Goal: Task Accomplishment & Management: Complete application form

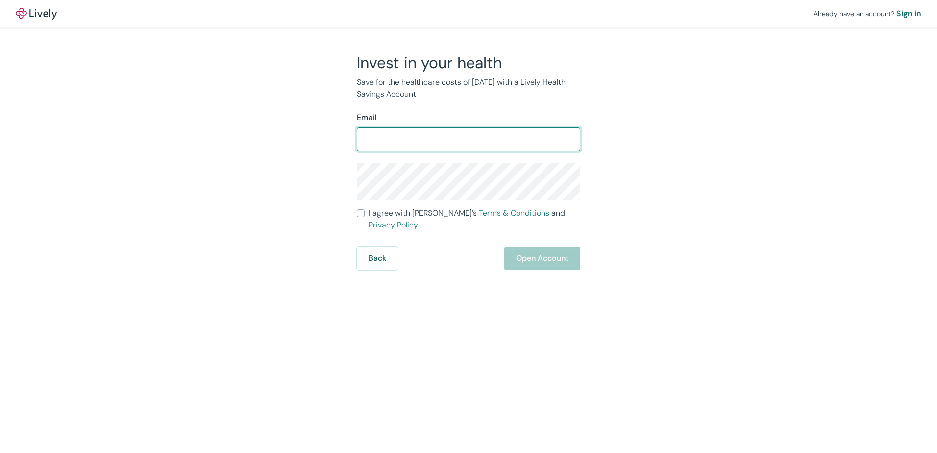
click at [402, 143] on input "Email" at bounding box center [468, 139] width 223 height 20
click at [444, 135] on input "Email" at bounding box center [468, 139] width 223 height 20
click at [645, 129] on div "Invest in your health Save for the healthcare costs of [DATE] with a Lively Hea…" at bounding box center [462, 161] width 470 height 217
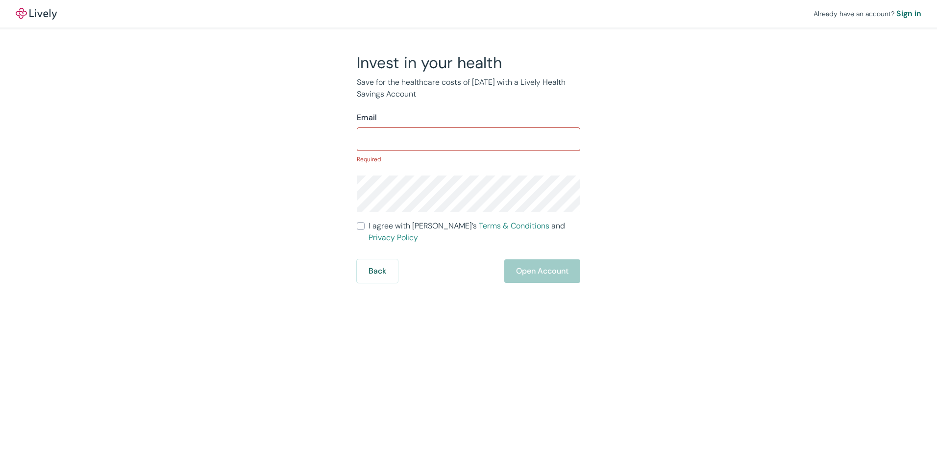
click at [493, 138] on input "Email" at bounding box center [468, 139] width 223 height 20
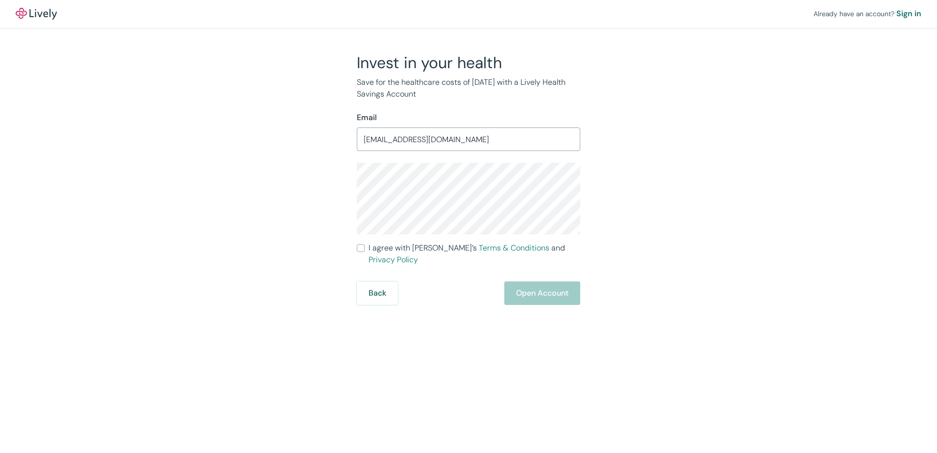
click at [328, 186] on div "Invest in your health Save for the healthcare costs of [DATE] with a Lively Hea…" at bounding box center [462, 179] width 470 height 252
click at [459, 135] on input "[EMAIL_ADDRESS][DOMAIN_NAME]" at bounding box center [468, 139] width 223 height 20
drag, startPoint x: 429, startPoint y: 142, endPoint x: 301, endPoint y: 142, distance: 127.9
click at [301, 142] on div "Invest in your health Save for the healthcare costs of [DATE] with a Lively Hea…" at bounding box center [462, 179] width 470 height 252
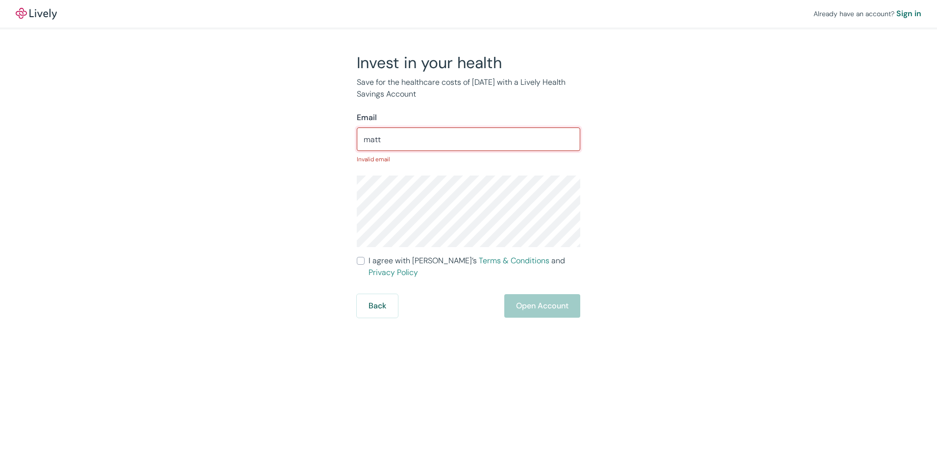
type input "[EMAIL_ADDRESS][PERSON_NAME][DOMAIN_NAME]"
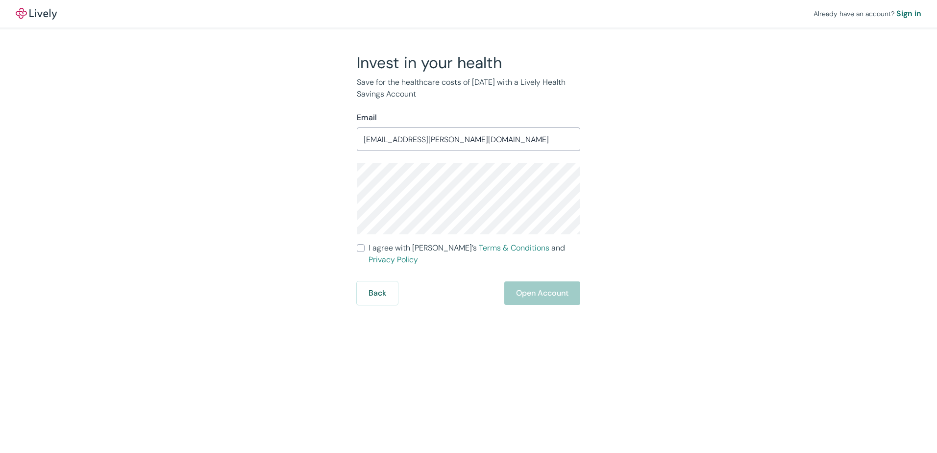
click at [332, 205] on div "Invest in your health Save for the healthcare costs of [DATE] with a Lively Hea…" at bounding box center [462, 179] width 470 height 252
click at [306, 204] on div "Invest in your health Save for the healthcare costs of [DATE] with a Lively Hea…" at bounding box center [462, 179] width 470 height 252
click at [360, 251] on input "I agree with Lively’s Terms & Conditions and Privacy Policy" at bounding box center [361, 248] width 8 height 8
checkbox input "true"
click at [535, 282] on button "Open Account" at bounding box center [542, 293] width 76 height 24
